Goal: Obtain resource: Download file/media

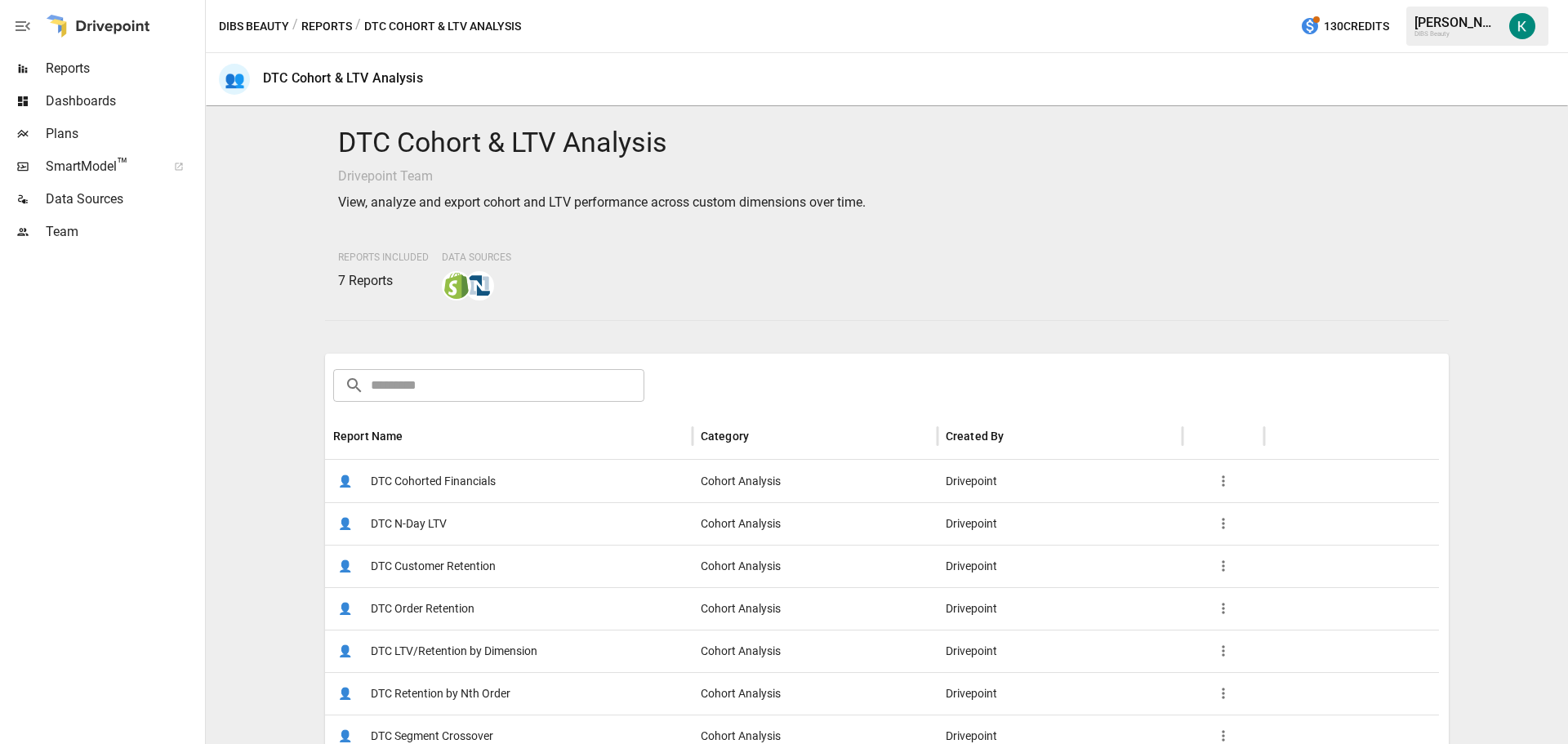
scroll to position [81, 0]
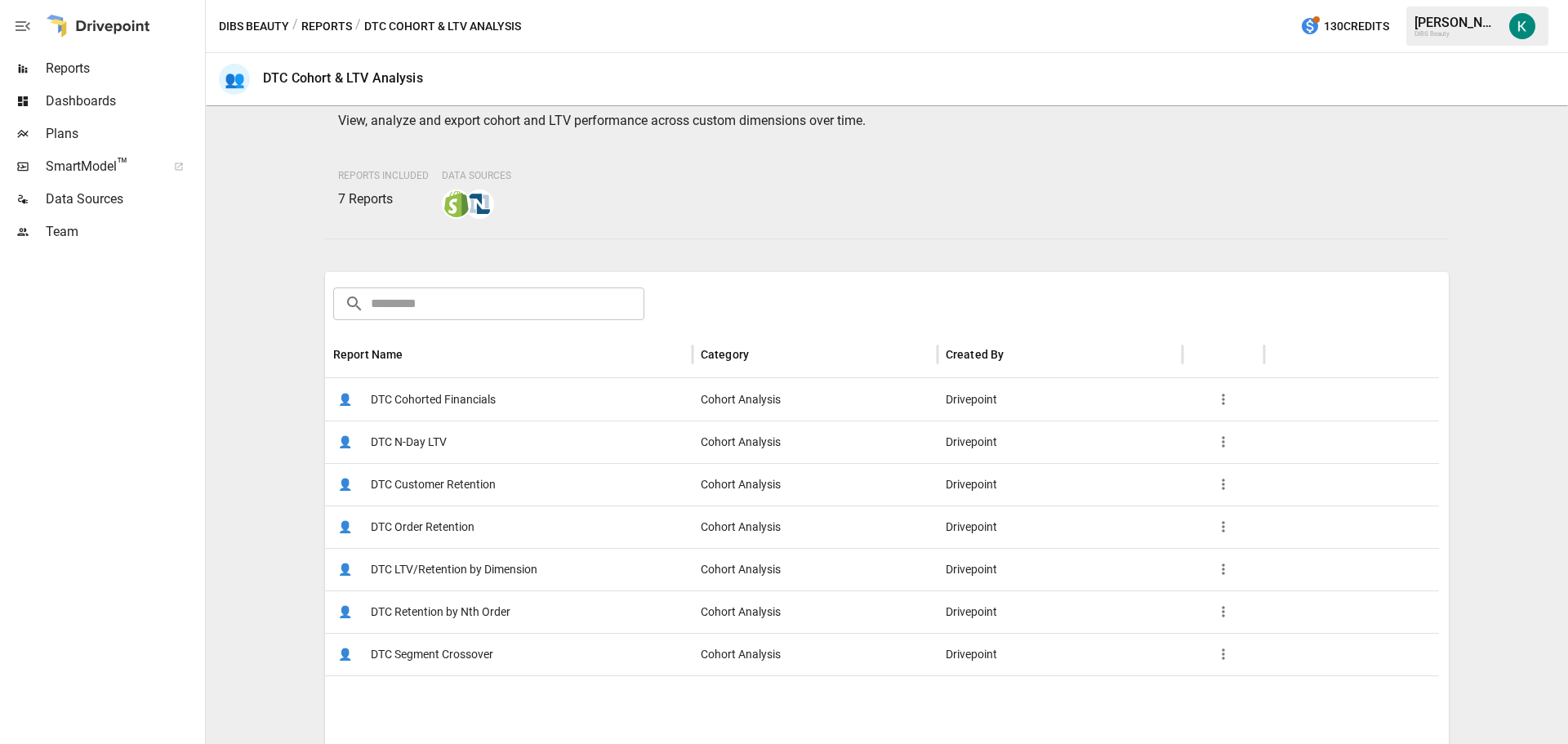
click at [453, 484] on span "DTC Customer Retention" at bounding box center [433, 484] width 125 height 42
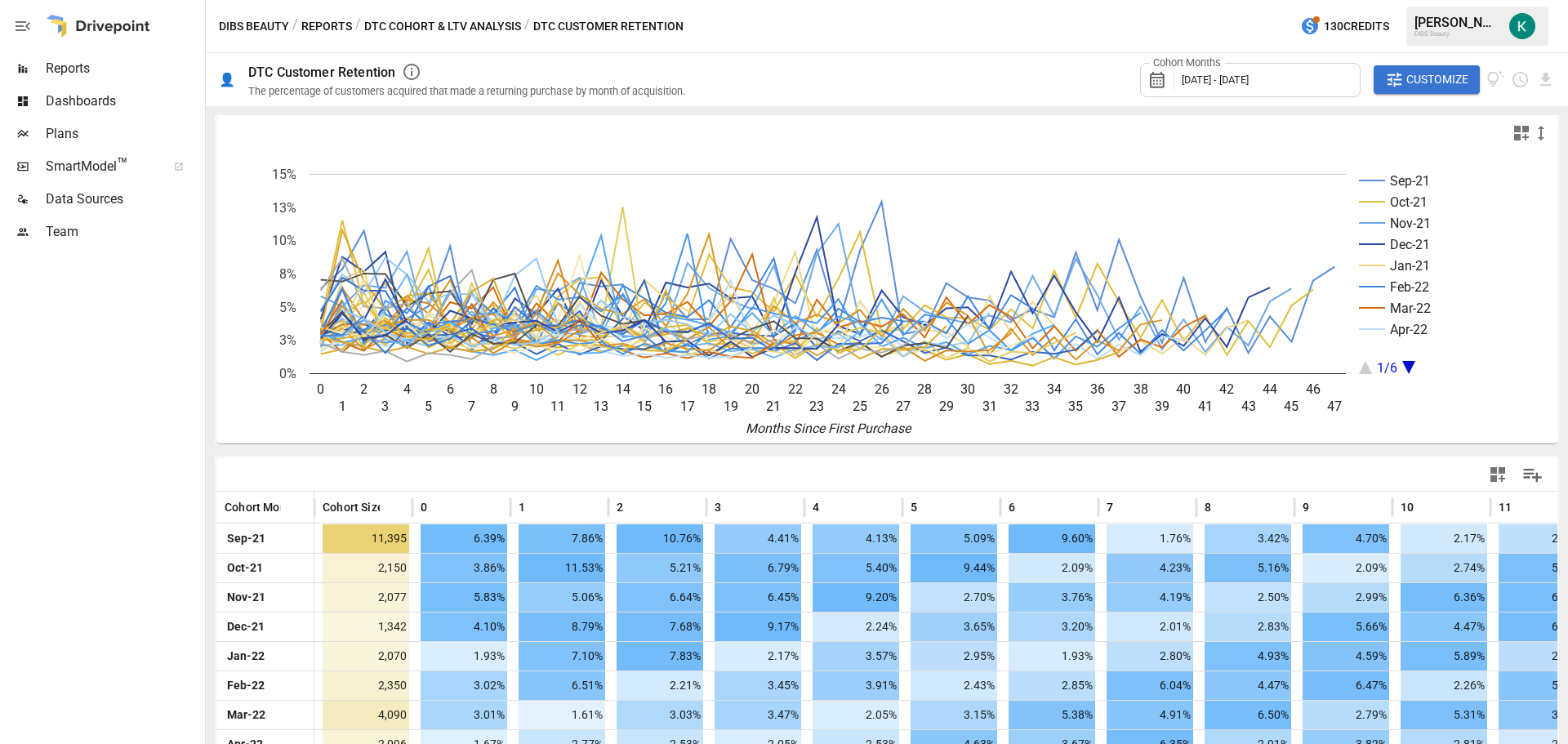
click at [1214, 89] on div "Cohort Months [DATE] - [DATE]" at bounding box center [1251, 80] width 220 height 34
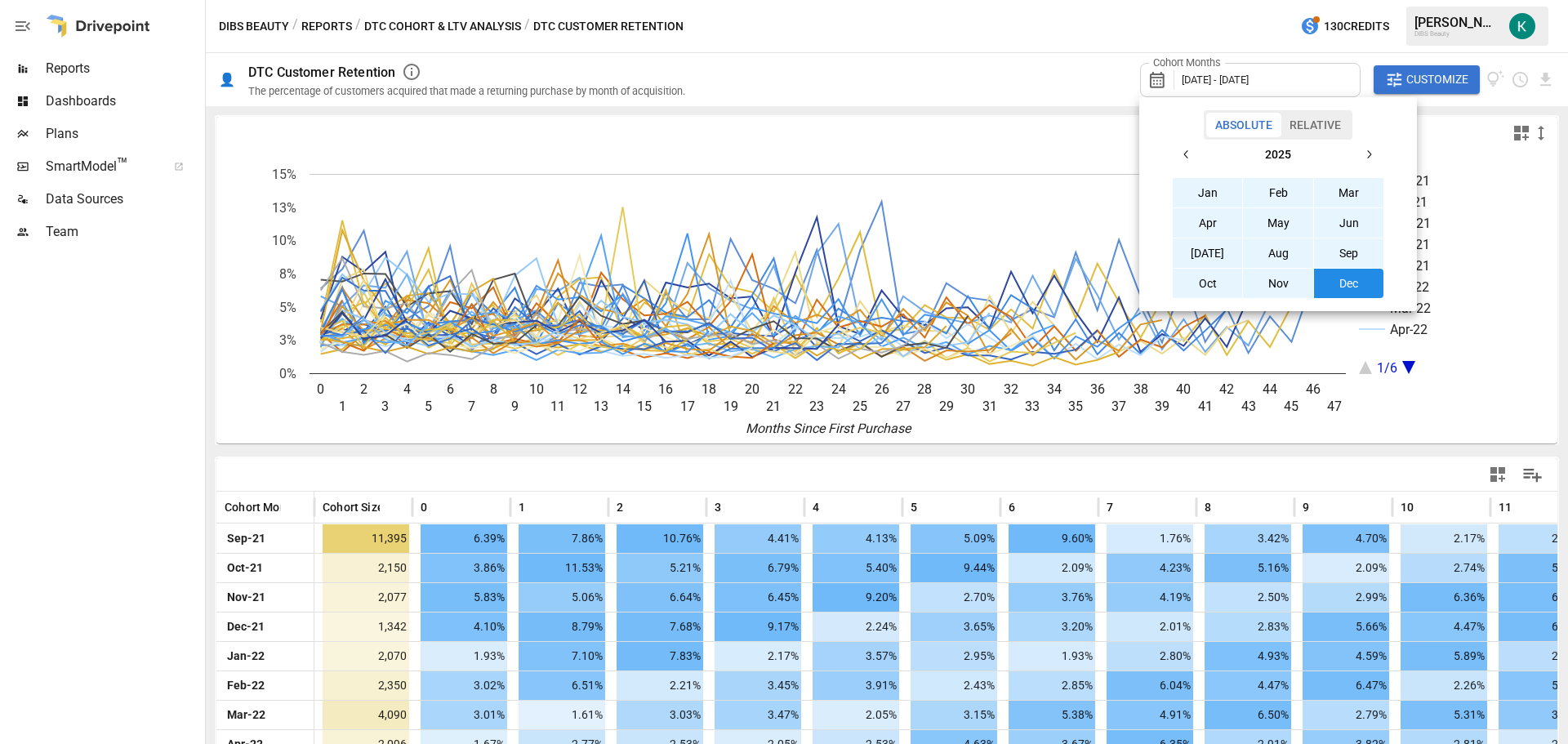
click at [1199, 144] on button "button" at bounding box center [1187, 155] width 30 height 30
click at [1207, 255] on button "[DATE]" at bounding box center [1208, 254] width 70 height 30
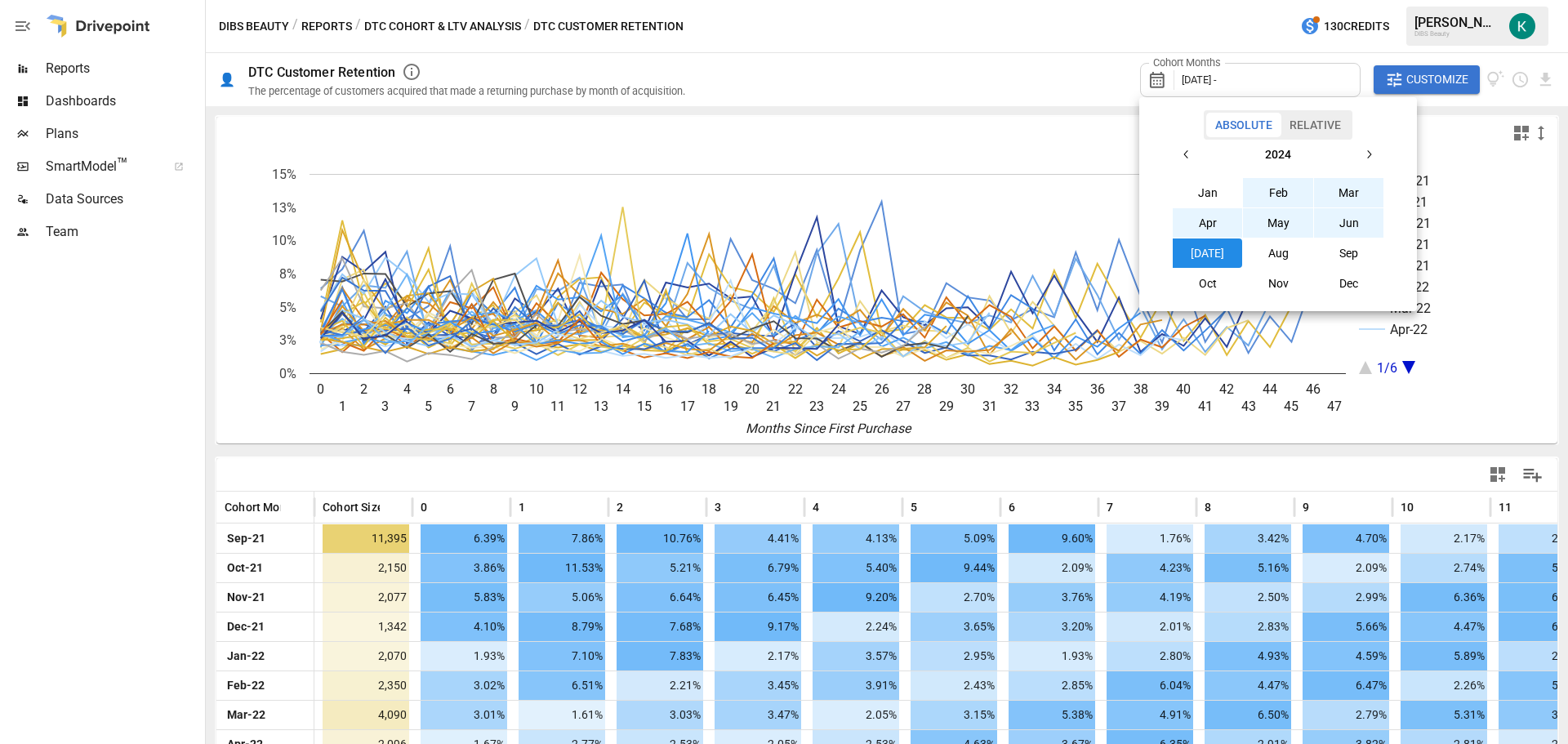
click at [1376, 146] on button "button" at bounding box center [1369, 155] width 30 height 30
click at [1295, 253] on button "Aug" at bounding box center [1278, 254] width 70 height 30
click at [1061, 76] on div at bounding box center [784, 372] width 1568 height 744
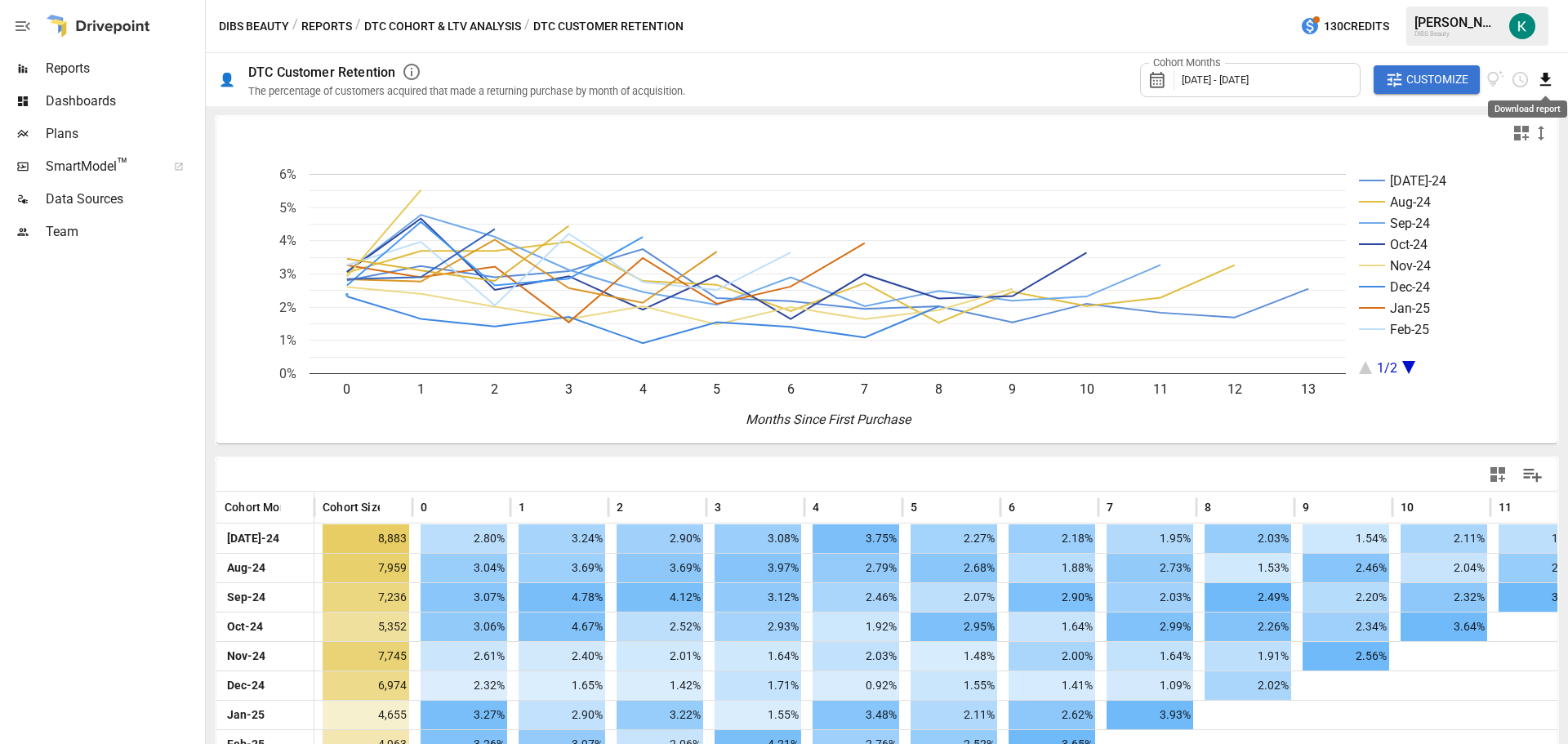
click at [1545, 81] on icon "Download report" at bounding box center [1545, 80] width 10 height 13
click at [1517, 110] on li "Download as PDF" at bounding box center [1490, 111] width 130 height 32
